Goal: Transaction & Acquisition: Purchase product/service

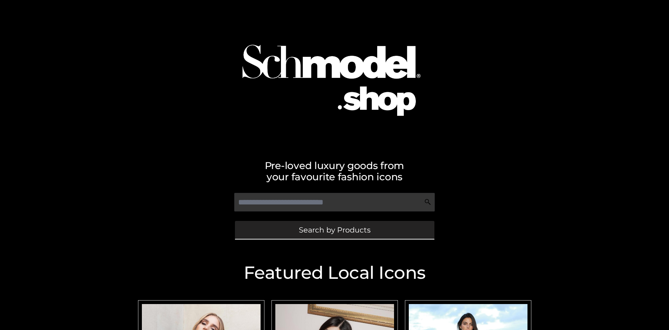
click at [334, 230] on span "Search by Products" at bounding box center [335, 230] width 72 height 7
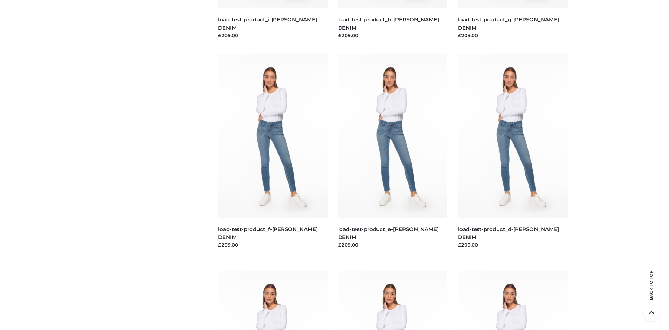
scroll to position [1474, 0]
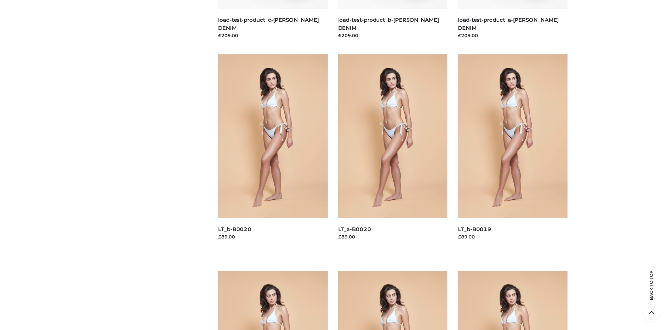
scroll to position [106, 0]
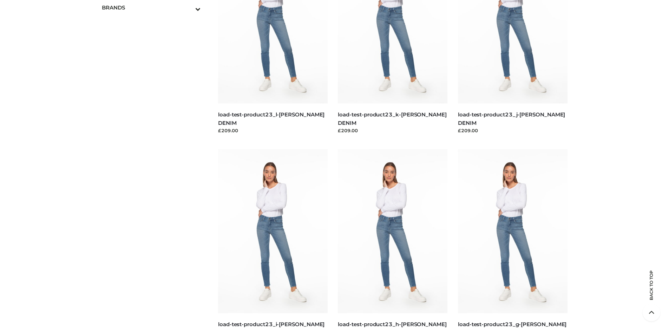
click at [155, 19] on span "OPP SWIMWEAR" at bounding box center [155, 23] width 92 height 8
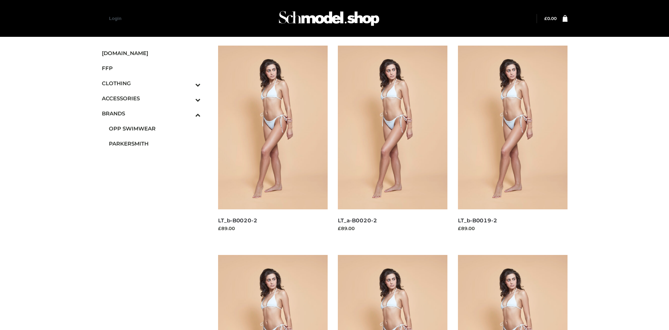
scroll to position [540, 0]
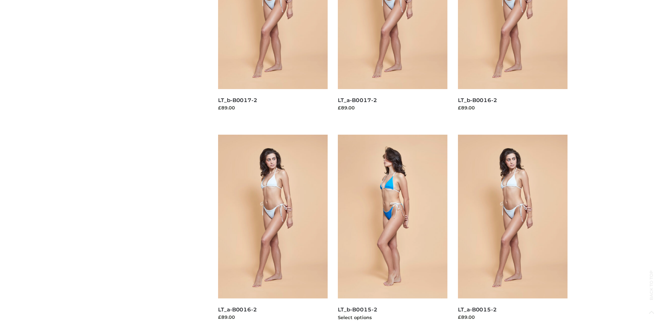
click at [393, 233] on img at bounding box center [393, 217] width 110 height 164
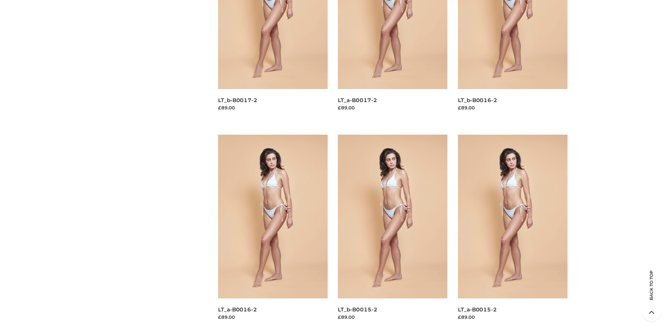
scroll to position [0, 0]
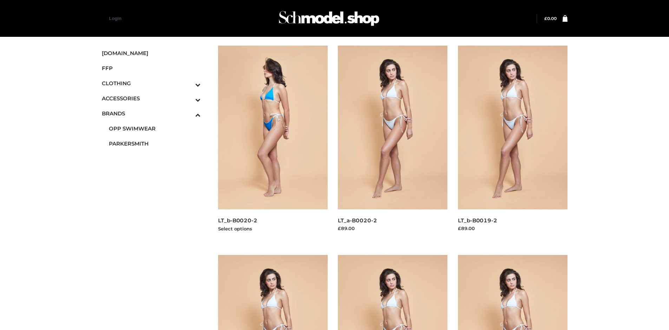
click at [273, 143] on img at bounding box center [273, 128] width 110 height 164
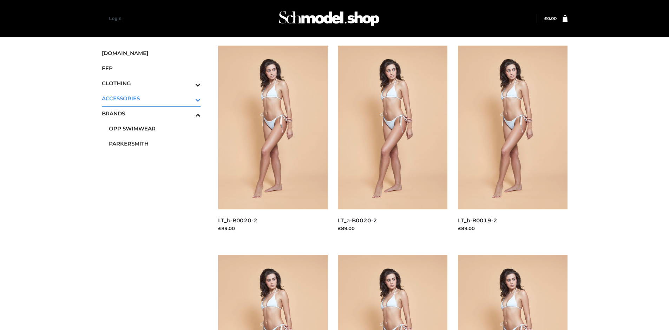
click at [188, 98] on icon "Toggle Submenu" at bounding box center [161, 100] width 79 height 8
click at [155, 110] on span "BAGS" at bounding box center [155, 114] width 92 height 8
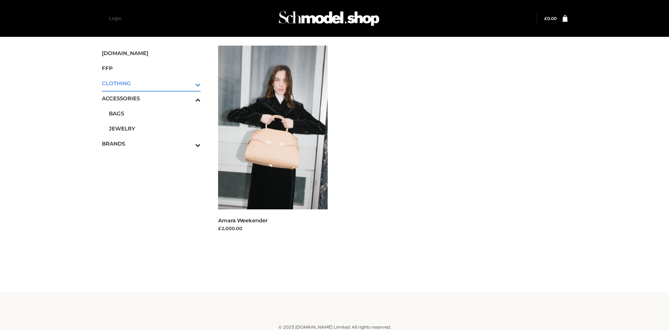
click at [188, 83] on icon "Toggle Submenu" at bounding box center [161, 85] width 79 height 8
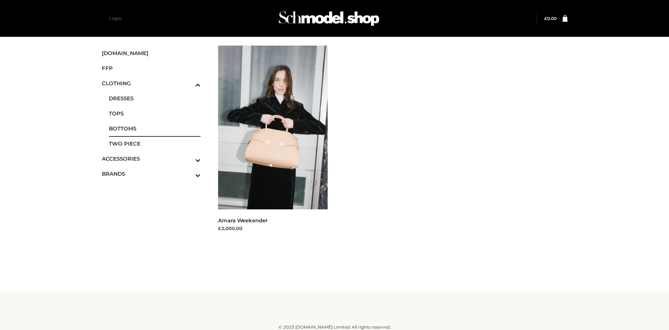
click at [155, 129] on span "BOTTOMS" at bounding box center [155, 129] width 92 height 8
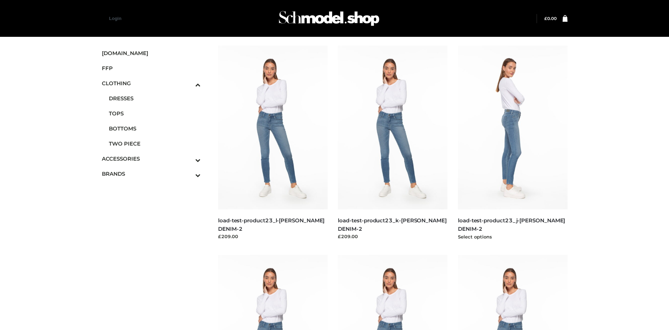
click at [512, 143] on img at bounding box center [513, 128] width 110 height 164
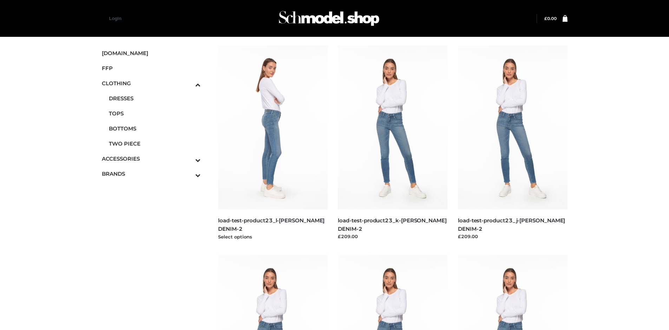
click at [273, 143] on img at bounding box center [273, 128] width 110 height 164
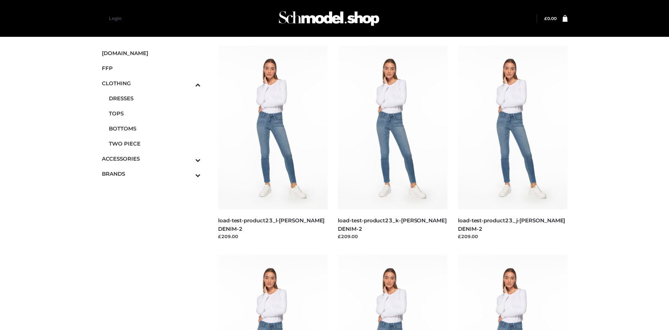
scroll to position [540, 0]
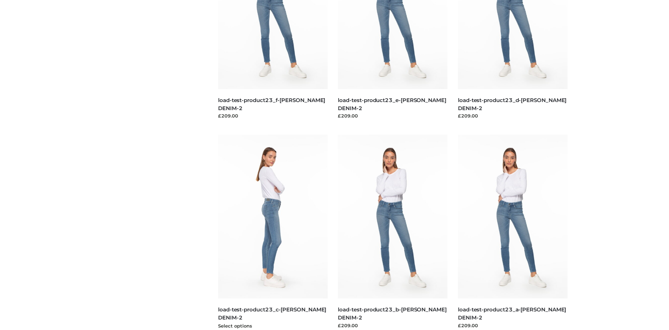
click at [273, 233] on img at bounding box center [273, 217] width 110 height 164
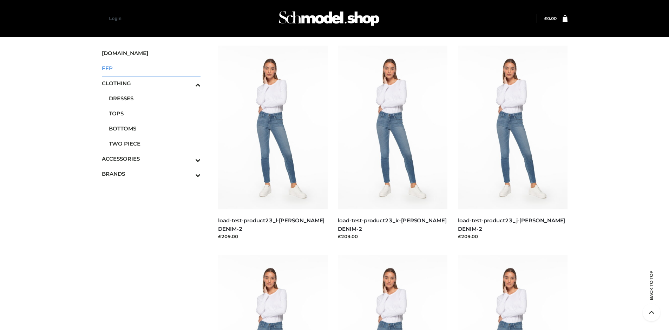
click at [151, 68] on span "FFP" at bounding box center [151, 68] width 99 height 8
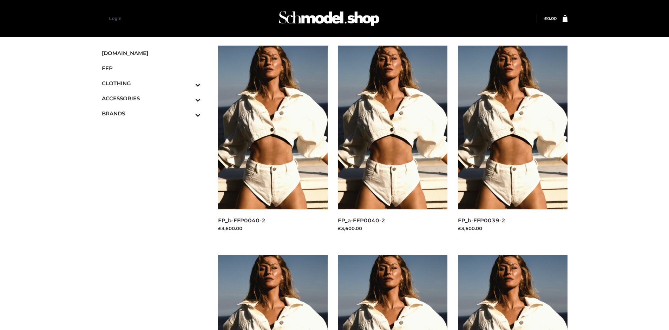
scroll to position [540, 0]
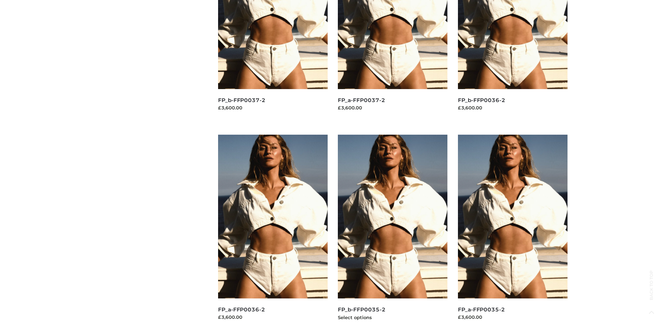
click at [393, 233] on img at bounding box center [393, 217] width 110 height 164
click at [512, 233] on img at bounding box center [513, 217] width 110 height 164
click at [273, 233] on img at bounding box center [273, 217] width 110 height 164
click at [393, 233] on img at bounding box center [393, 217] width 110 height 164
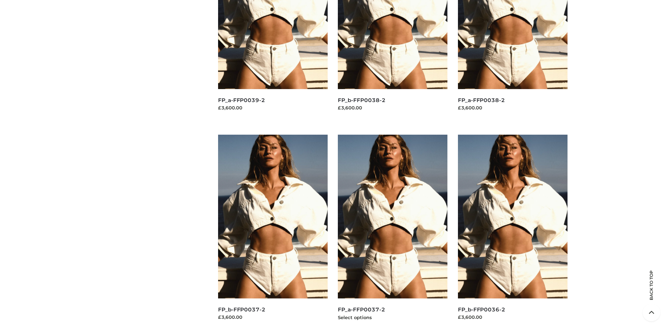
scroll to position [0, 0]
